Goal: Navigation & Orientation: Understand site structure

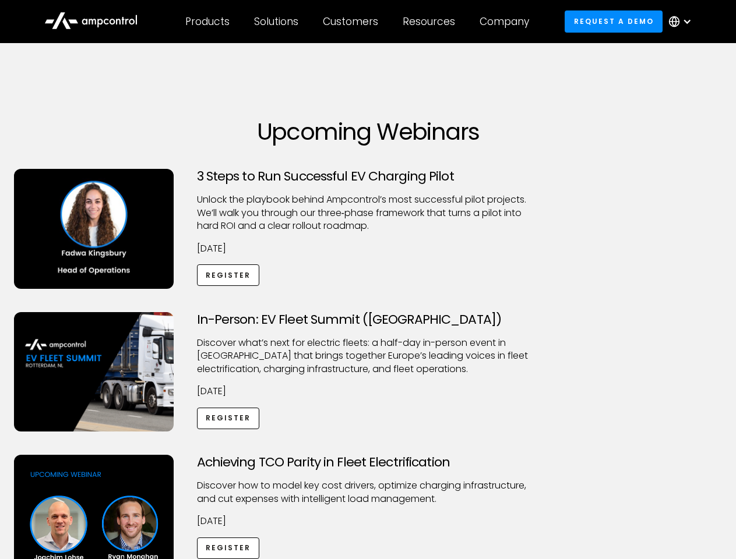
click at [358, 22] on div "Customers" at bounding box center [350, 21] width 55 height 13
click at [207, 22] on div "Products" at bounding box center [207, 21] width 44 height 13
click at [277, 22] on div "Solutions" at bounding box center [276, 21] width 44 height 13
click at [352, 22] on div "Customers" at bounding box center [350, 21] width 55 height 13
click at [431, 22] on div "Resources" at bounding box center [429, 21] width 52 height 13
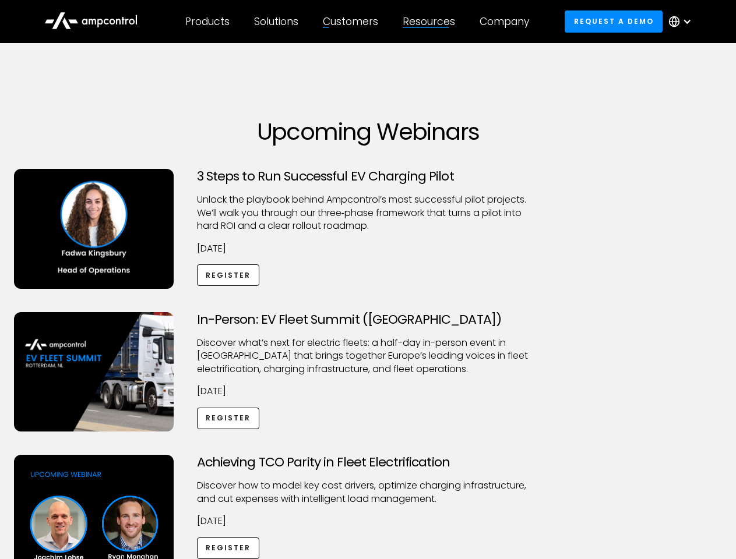
click at [508, 22] on div "Company" at bounding box center [504, 21] width 50 height 13
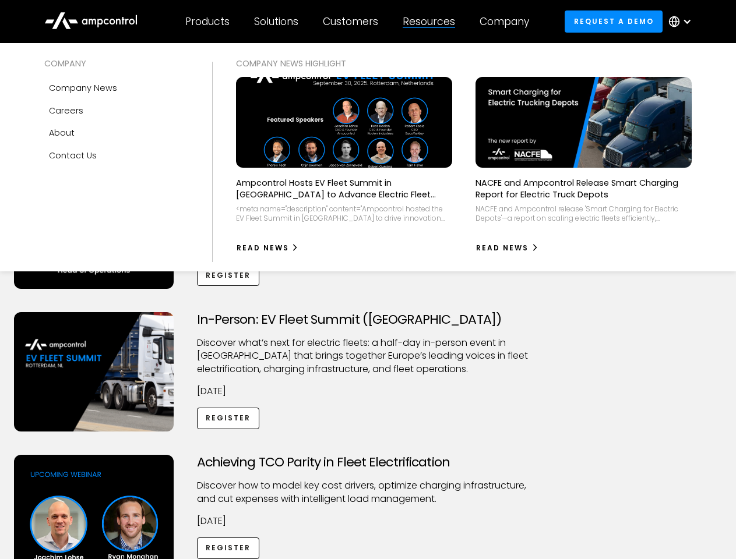
click at [683, 22] on div at bounding box center [686, 21] width 9 height 9
